Goal: Information Seeking & Learning: Learn about a topic

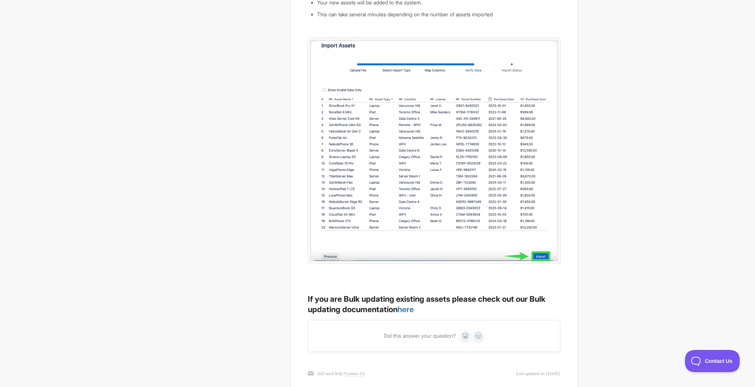
scroll to position [1302, 0]
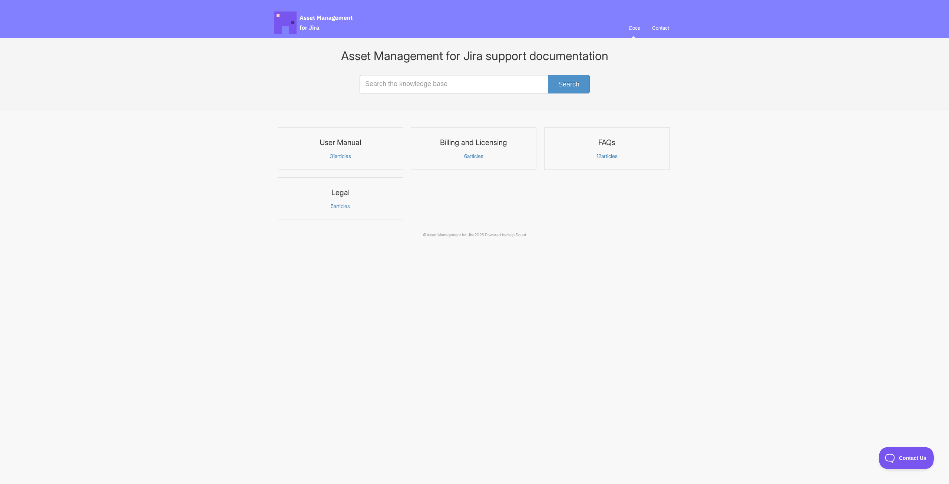
click at [357, 144] on h3 "User Manual" at bounding box center [341, 143] width 116 height 10
